Goal: Task Accomplishment & Management: Manage account settings

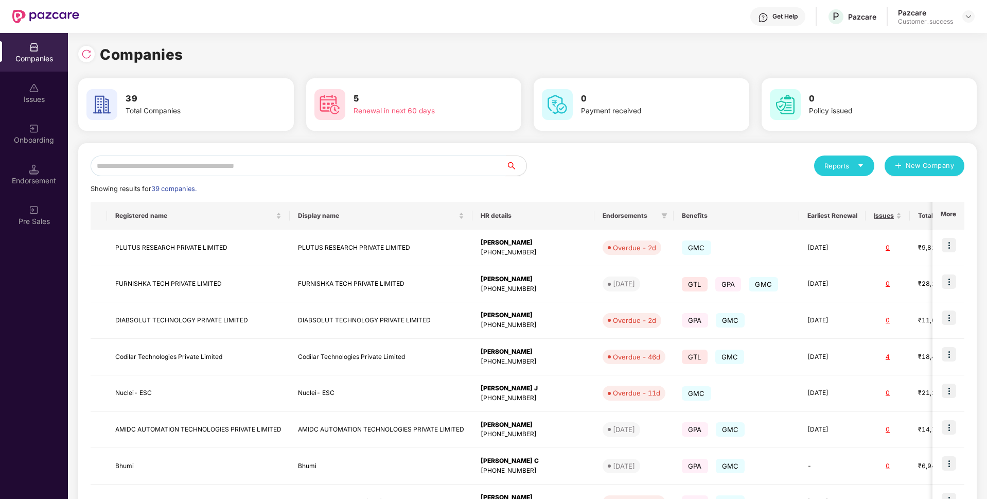
click at [284, 168] on input "text" at bounding box center [298, 165] width 415 height 21
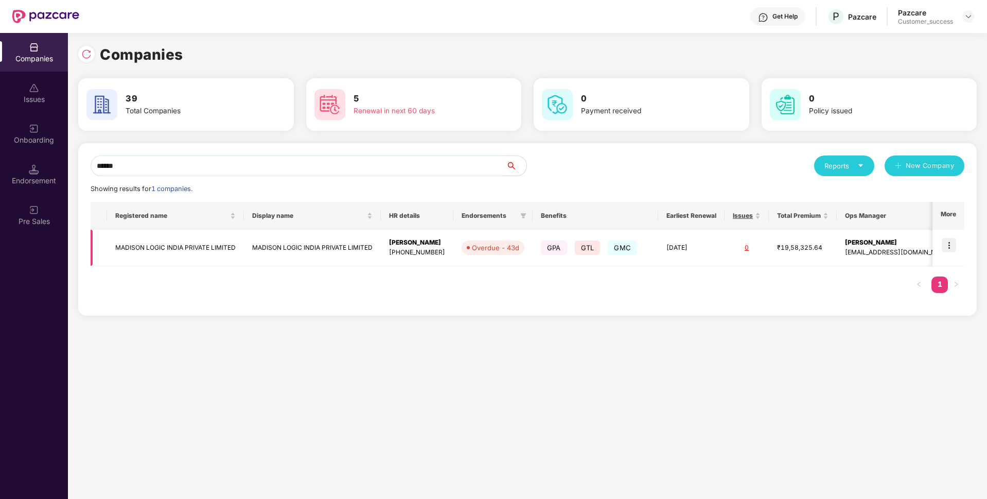
type input "******"
click at [948, 244] on img at bounding box center [949, 245] width 14 height 14
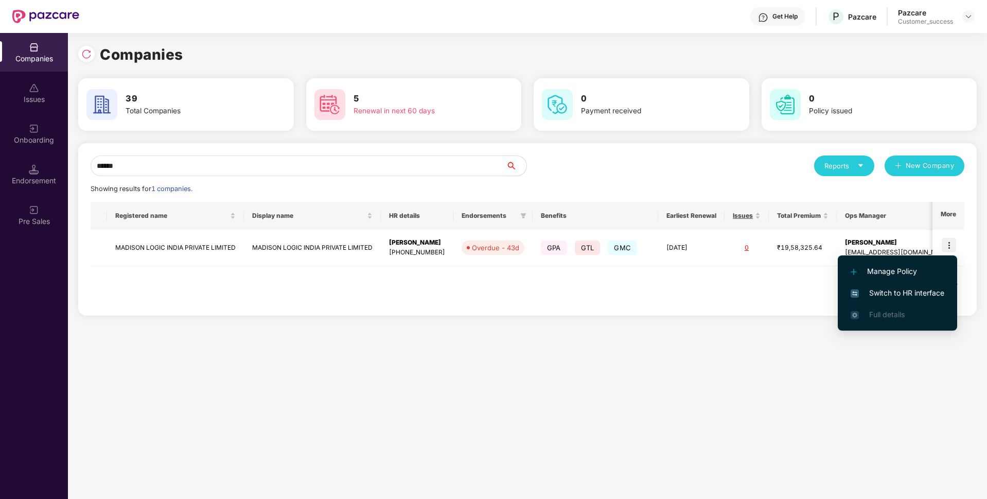
click at [885, 290] on span "Switch to HR interface" at bounding box center [898, 292] width 94 height 11
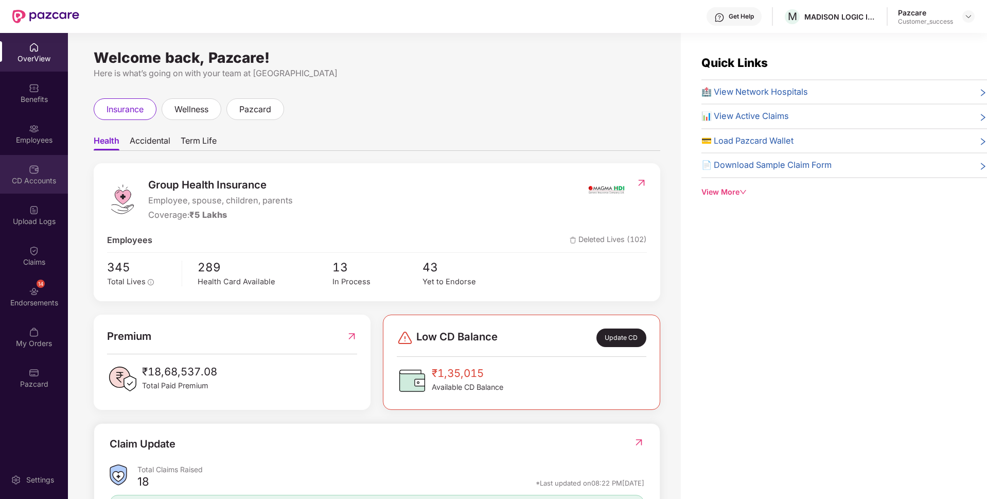
click at [8, 172] on div "CD Accounts" at bounding box center [34, 174] width 68 height 39
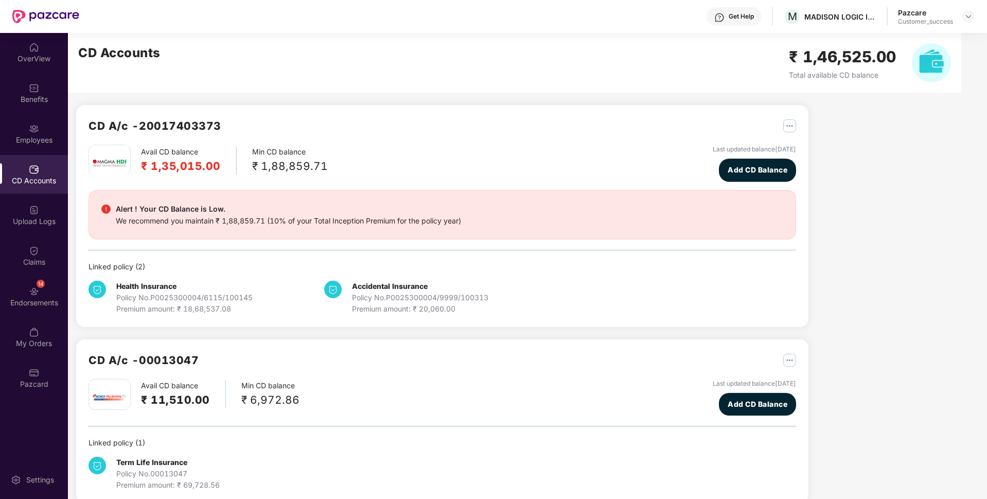
click at [8, 172] on div "CD Accounts" at bounding box center [34, 174] width 68 height 39
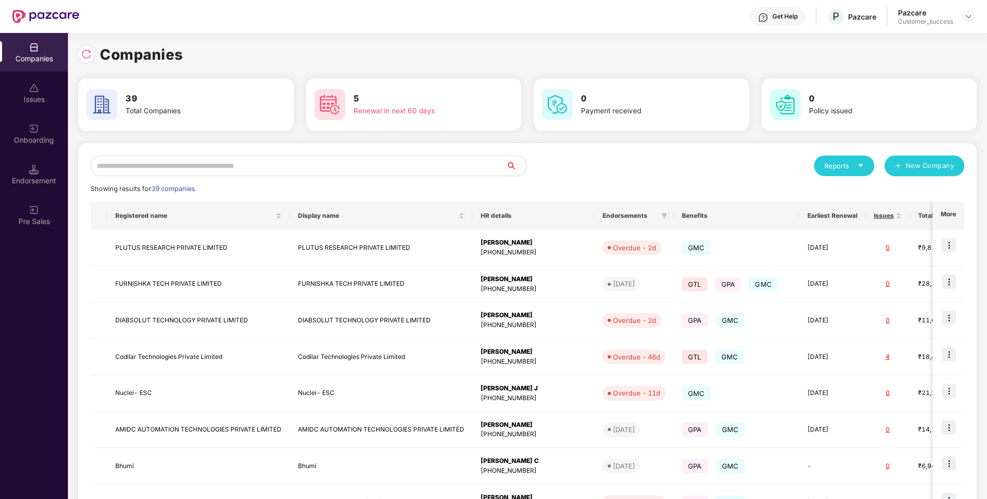
click at [235, 159] on input "text" at bounding box center [298, 165] width 415 height 21
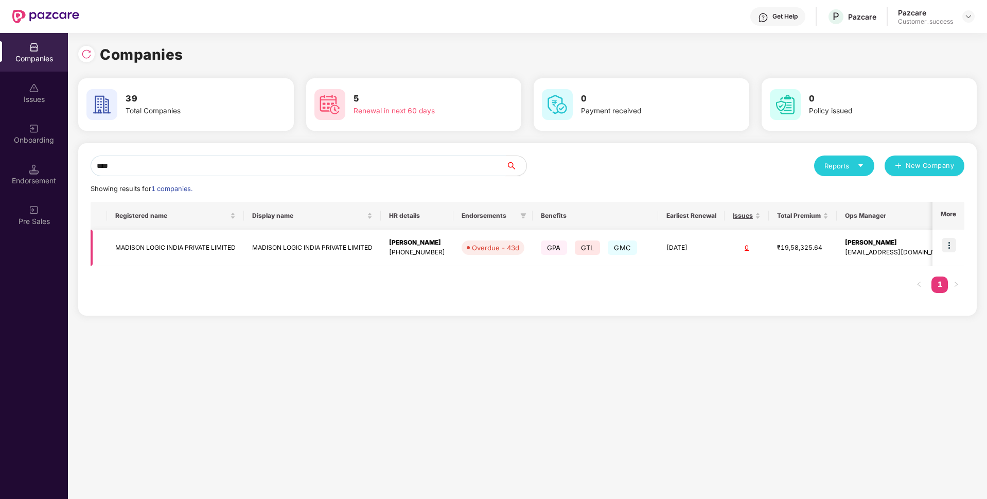
type input "****"
click at [144, 240] on td "MADISON LOGIC INDIA PRIVATE LIMITED" at bounding box center [175, 248] width 137 height 37
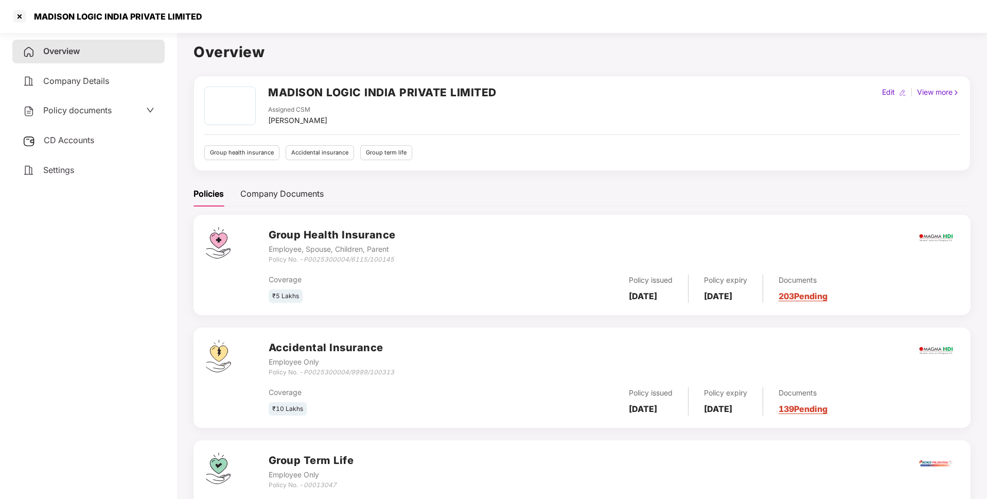
click at [111, 107] on span "Policy documents" at bounding box center [77, 110] width 68 height 10
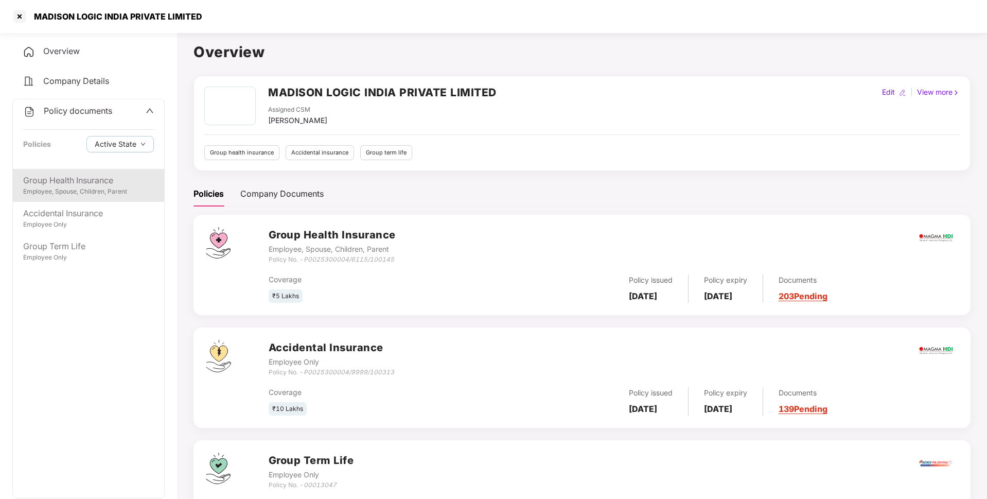
click at [80, 190] on div "Employee, Spouse, Children, Parent" at bounding box center [88, 192] width 131 height 10
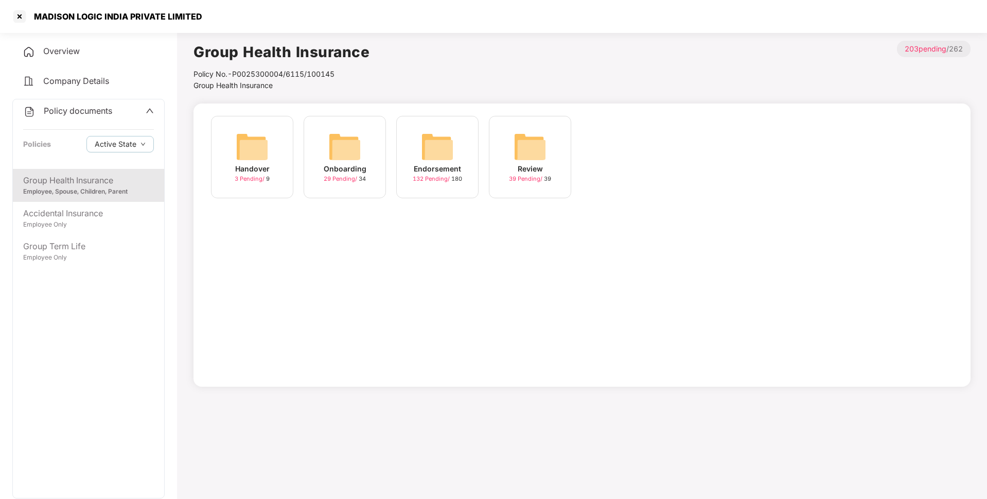
click at [416, 167] on div "Endorsement" at bounding box center [437, 168] width 47 height 11
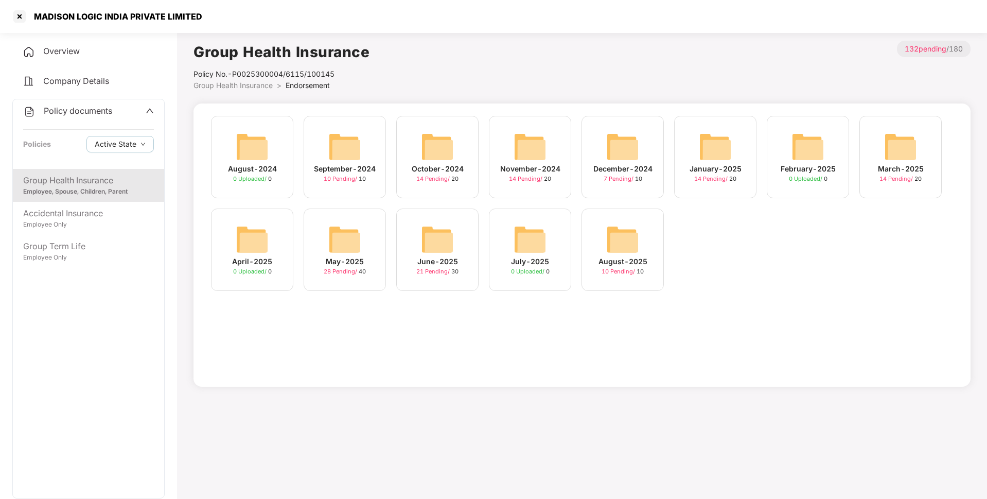
click at [428, 271] on span "21 Pending /" at bounding box center [433, 271] width 35 height 7
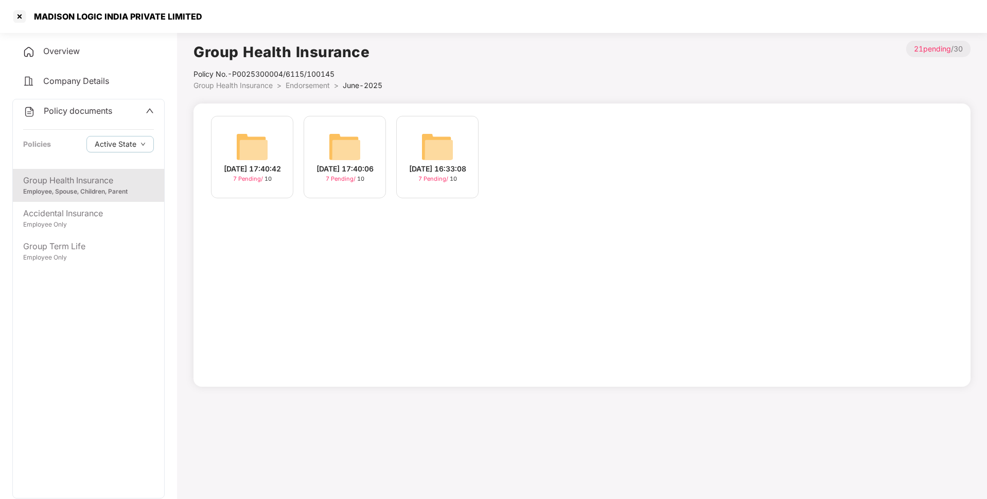
click at [416, 163] on div "[DATE] 16:33:08" at bounding box center [437, 168] width 57 height 11
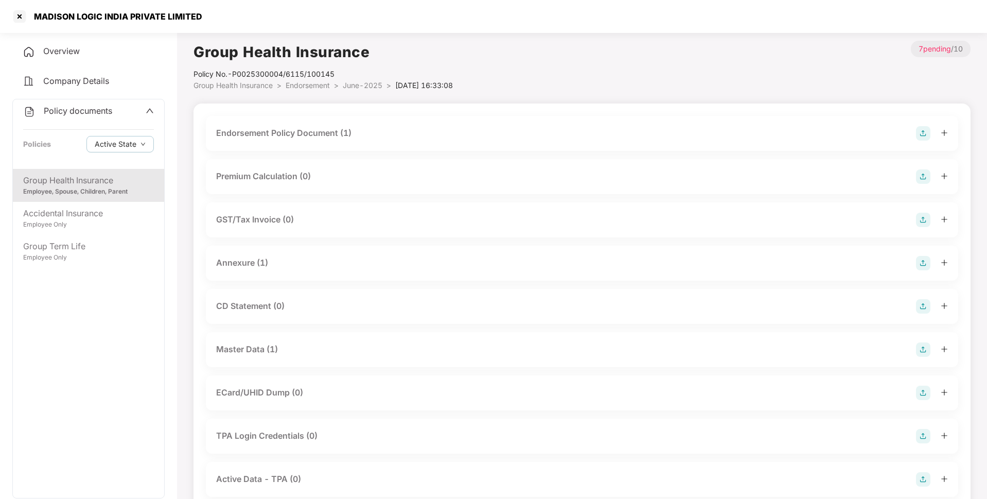
click at [222, 344] on div "Master Data (1)" at bounding box center [247, 349] width 62 height 13
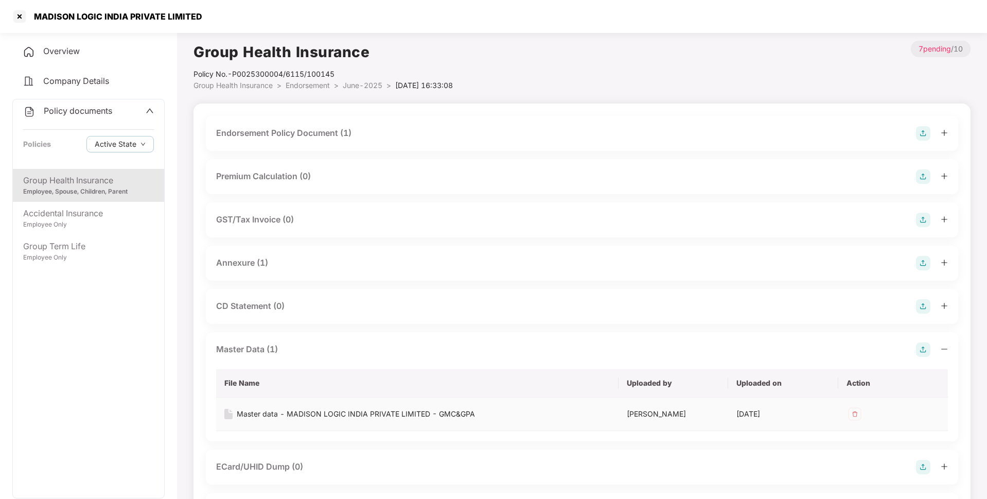
click at [305, 417] on div "Master data - MADISON LOGIC INDIA PRIVATE LIMITED - GMC&GPA" at bounding box center [356, 413] width 238 height 11
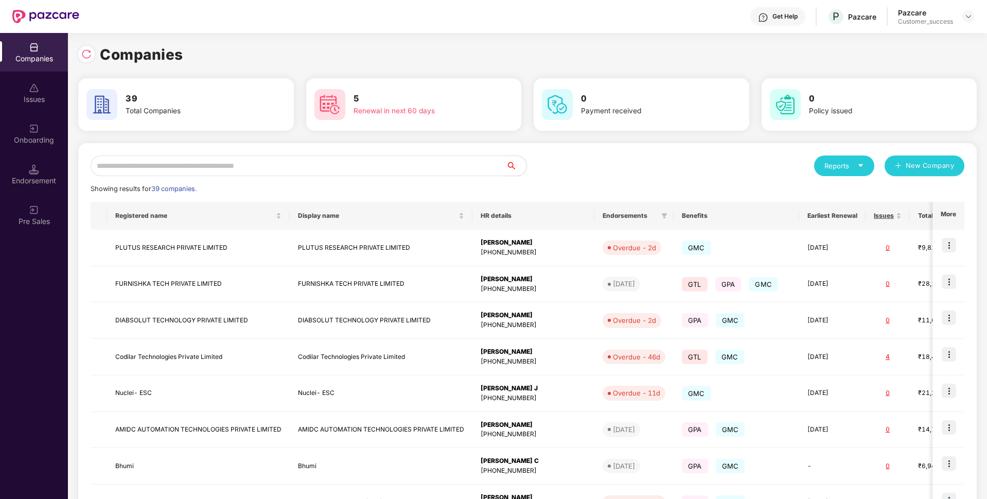
click at [283, 163] on input "text" at bounding box center [298, 165] width 415 height 21
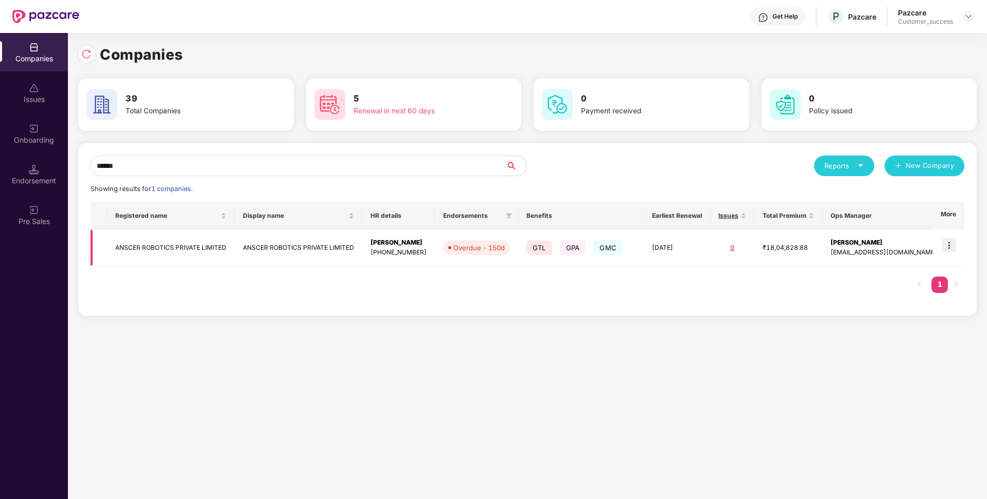
type input "******"
click at [953, 243] on img at bounding box center [949, 245] width 14 height 14
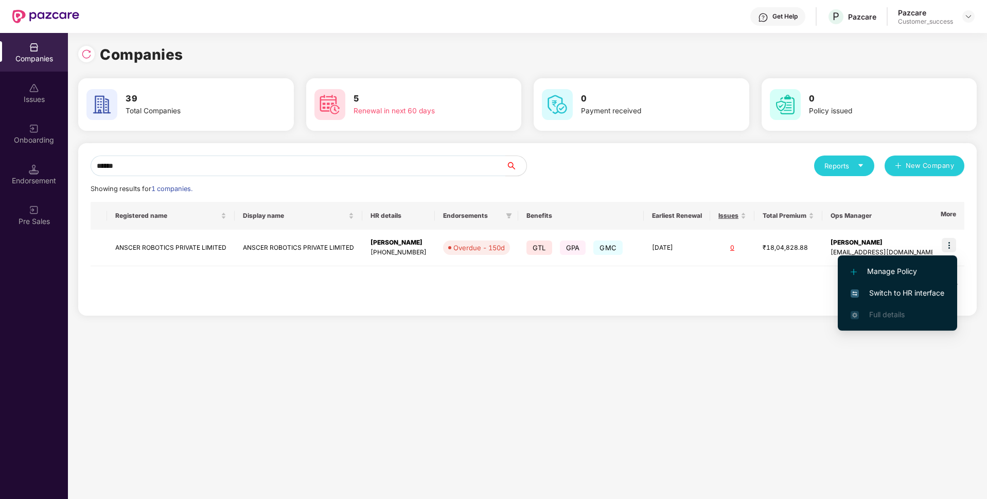
click at [853, 291] on img at bounding box center [855, 293] width 8 height 8
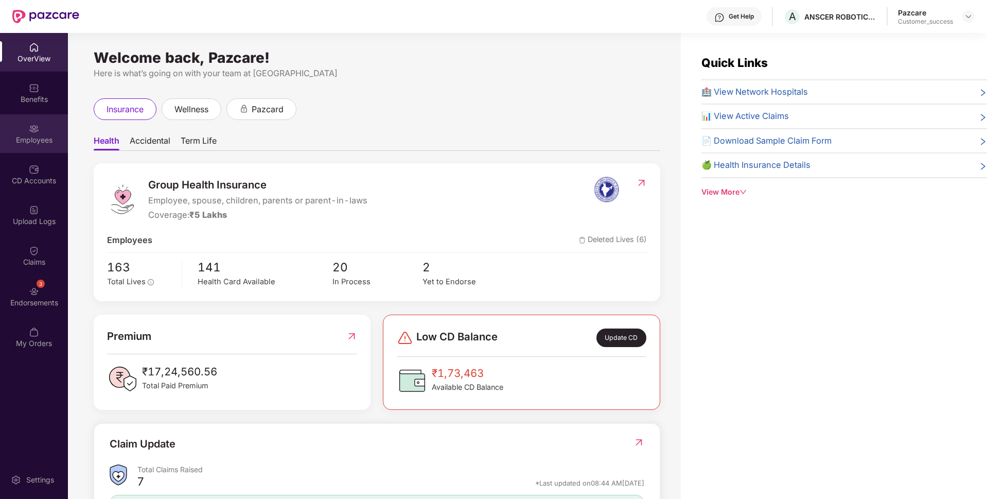
click at [19, 146] on div "Employees" at bounding box center [34, 133] width 68 height 39
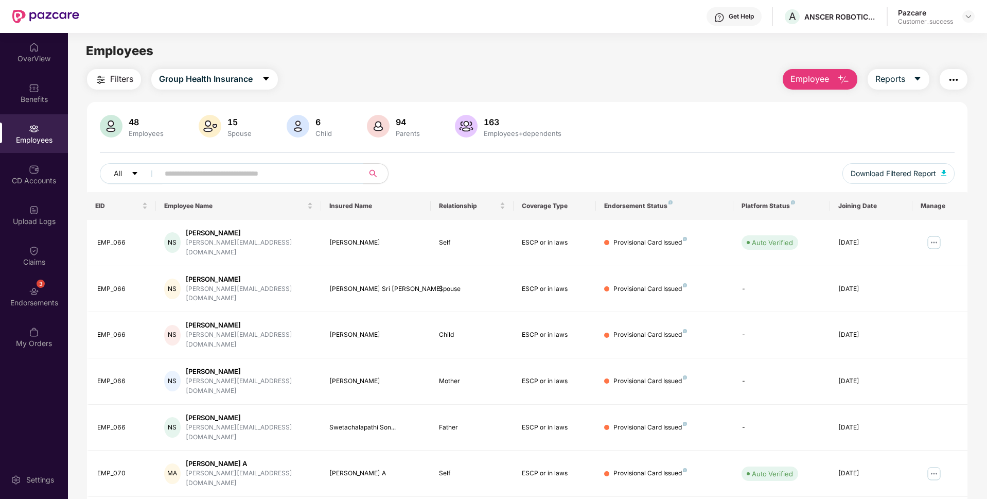
click at [189, 173] on input "text" at bounding box center [257, 173] width 185 height 15
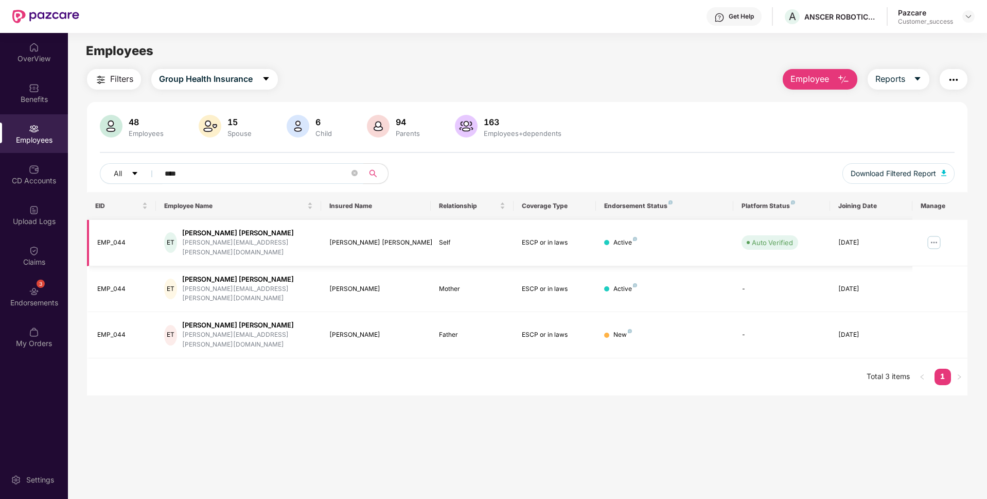
type input "****"
click at [934, 234] on img at bounding box center [934, 242] width 16 height 16
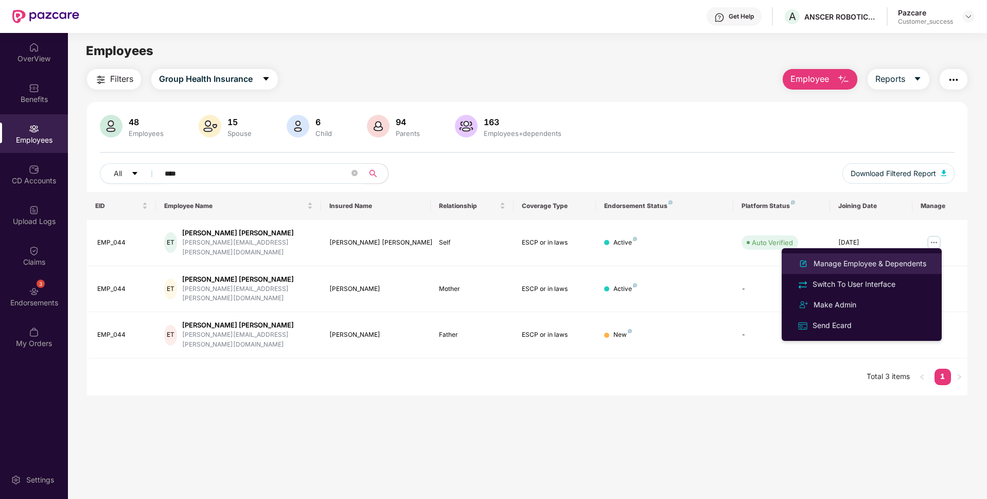
click at [856, 258] on div "Manage Employee & Dependents" at bounding box center [870, 263] width 117 height 11
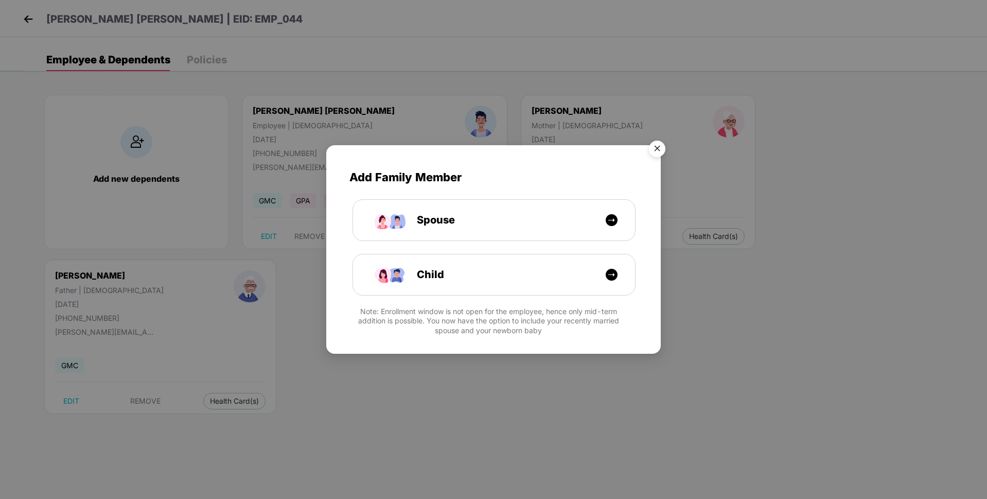
click at [655, 147] on img "Close" at bounding box center [657, 150] width 29 height 29
